Goal: Transaction & Acquisition: Purchase product/service

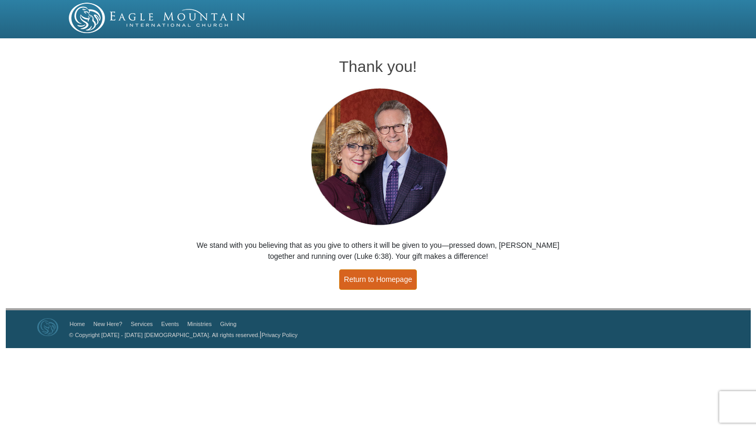
click at [366, 281] on link "Return to Homepage" at bounding box center [378, 279] width 78 height 20
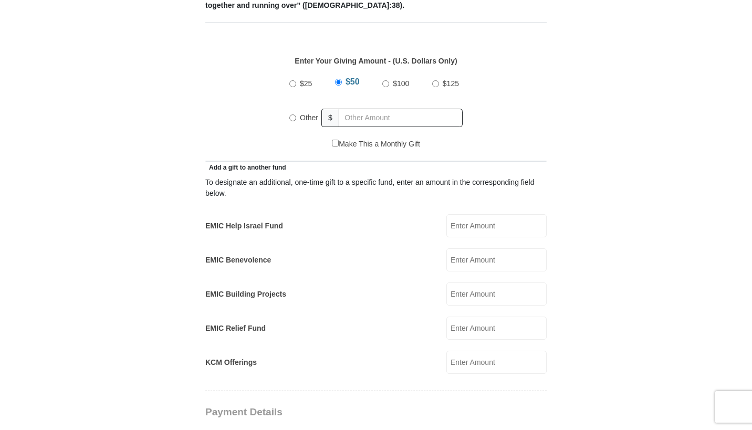
scroll to position [475, 0]
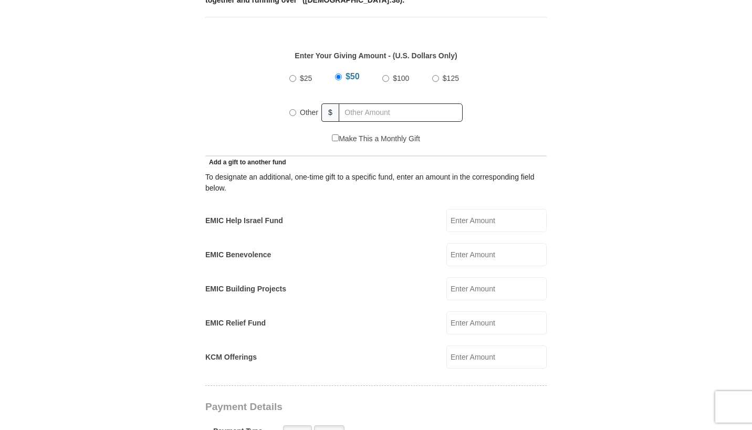
click at [294, 75] on input "$25" at bounding box center [292, 78] width 7 height 7
radio input "true"
click at [469, 311] on input "EMIC Relief Fund" at bounding box center [496, 322] width 100 height 23
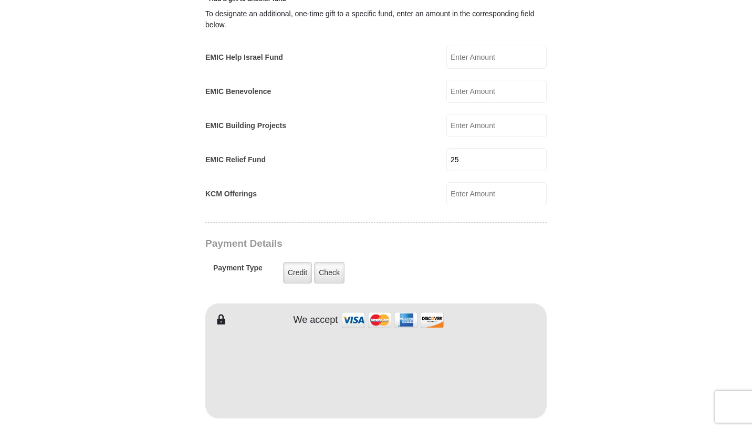
scroll to position [640, 0]
type input "25"
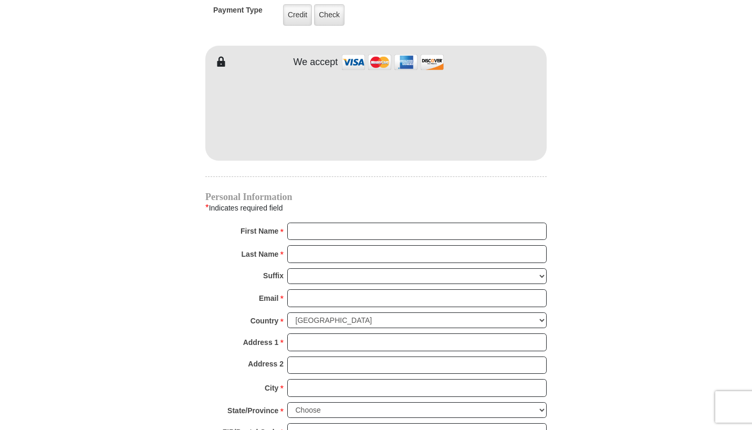
scroll to position [897, 0]
type input "R"
type input "Rosanne"
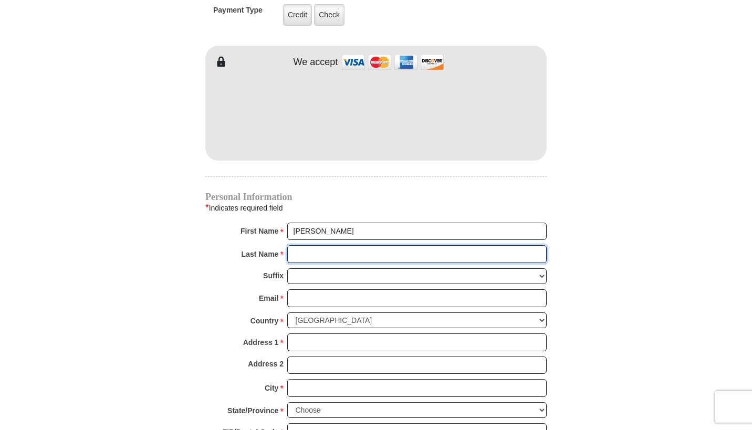
type input "Mignano"
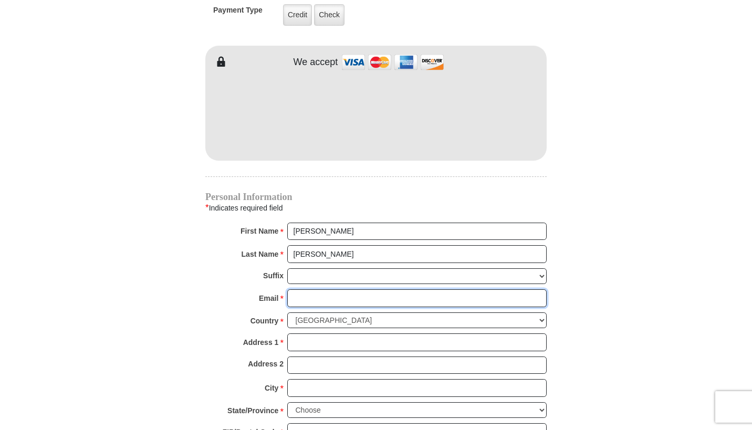
type input "rosannemignano@verizon.net"
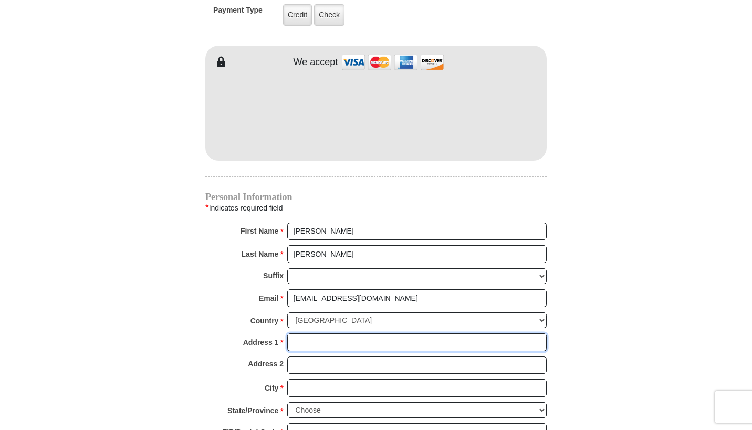
type input "6042 E Pebbles Ct"
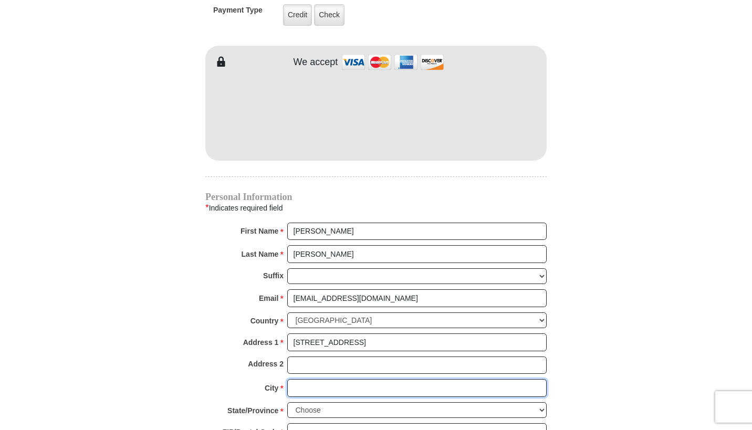
type input "Cave Creek"
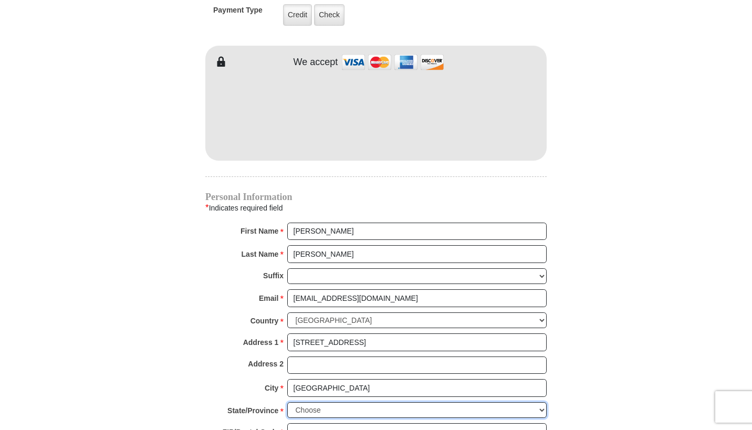
select select "AZ"
type input "85331"
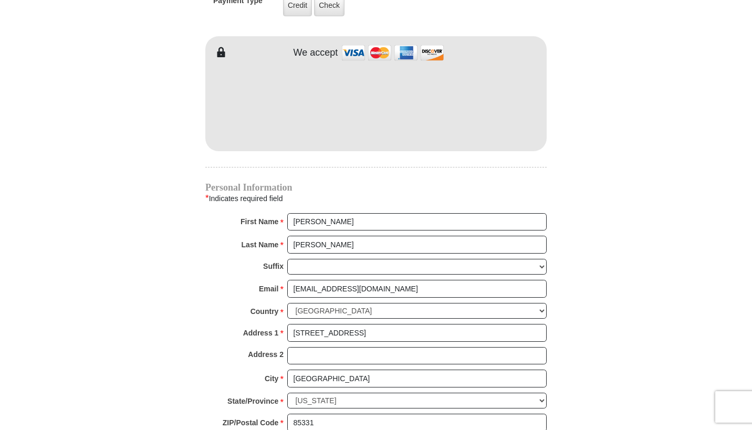
scroll to position [897, 0]
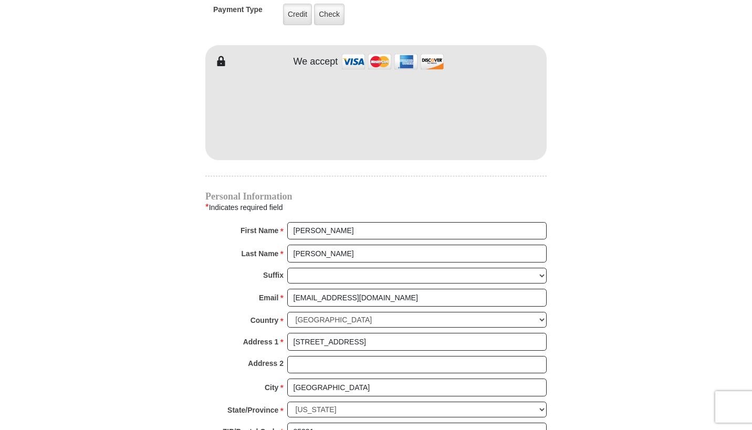
type input "7185413460"
click at [317, 167] on div "EMIC Tithes and Offerings The Bible teaches us the foundation for giving: the t…" at bounding box center [375, 48] width 341 height 1300
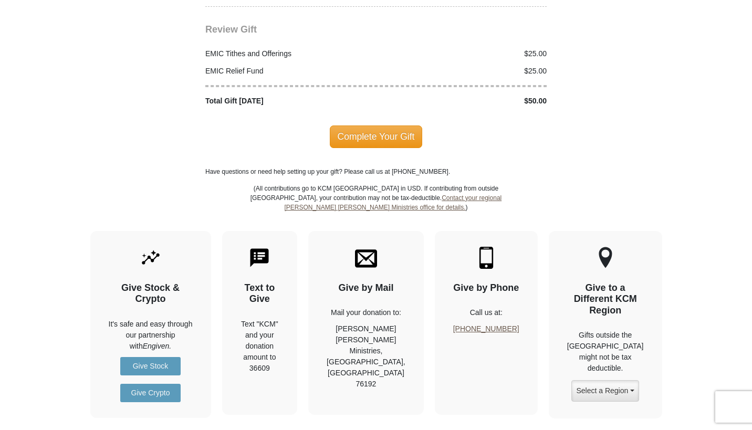
scroll to position [1383, 0]
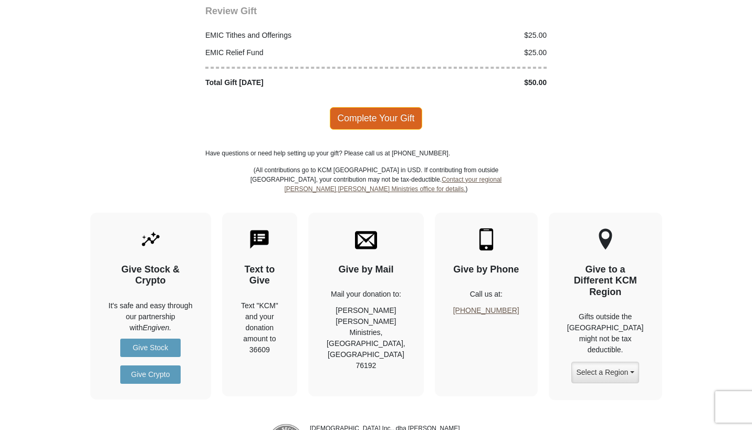
click at [395, 107] on span "Complete Your Gift" at bounding box center [376, 118] width 93 height 22
